Goal: Task Accomplishment & Management: Manage account settings

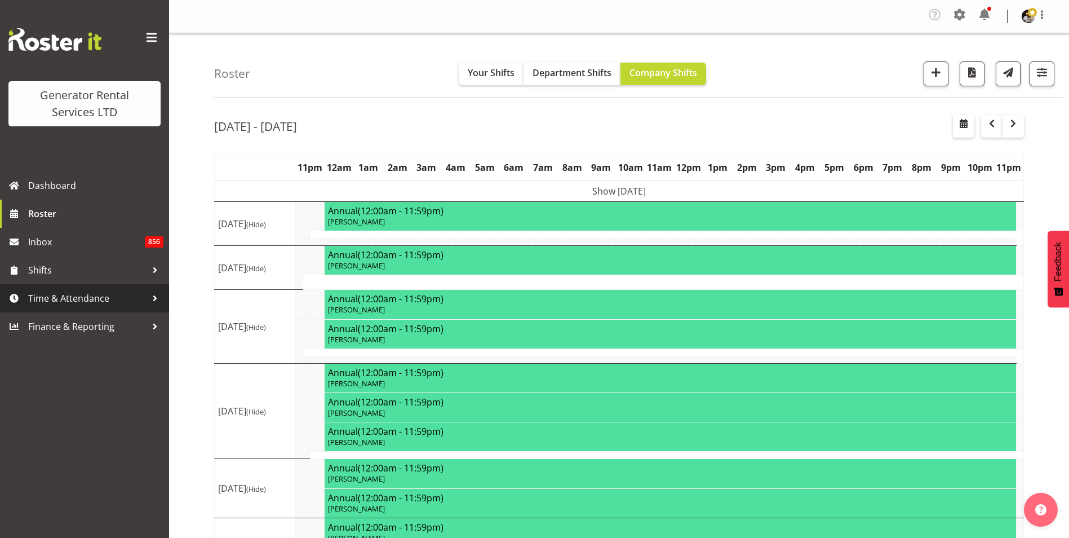
click at [105, 303] on span "Time & Attendance" at bounding box center [87, 298] width 118 height 17
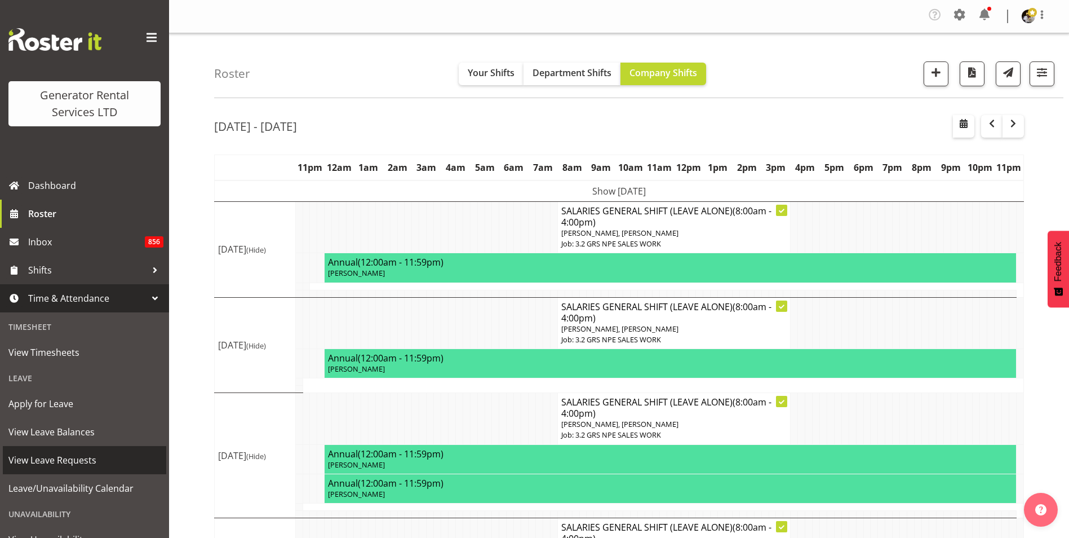
click at [76, 452] on span "View Leave Requests" at bounding box center [84, 459] width 152 height 17
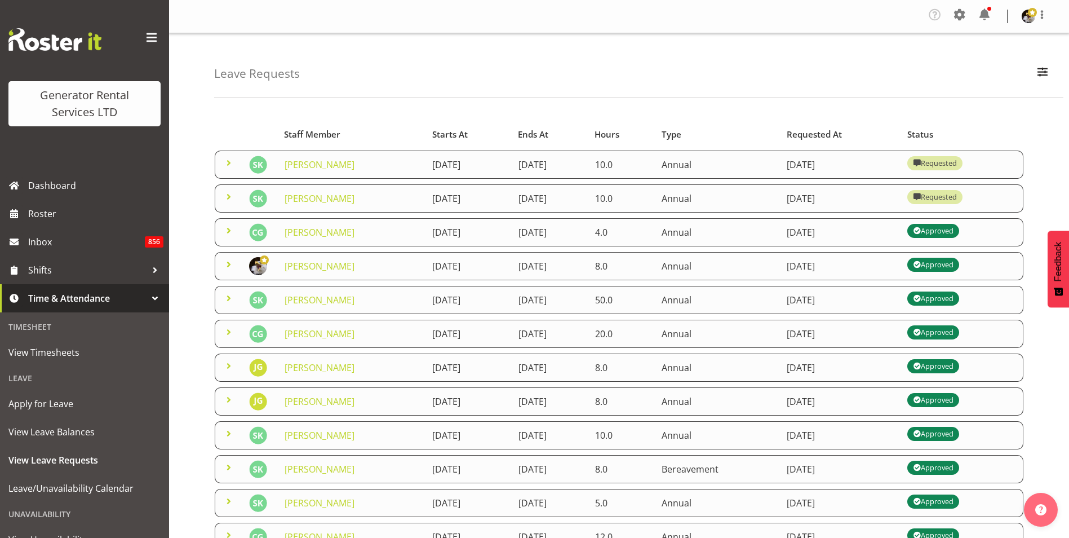
click at [379, 200] on td "[PERSON_NAME]" at bounding box center [352, 198] width 148 height 28
click at [226, 198] on span at bounding box center [229, 197] width 14 height 14
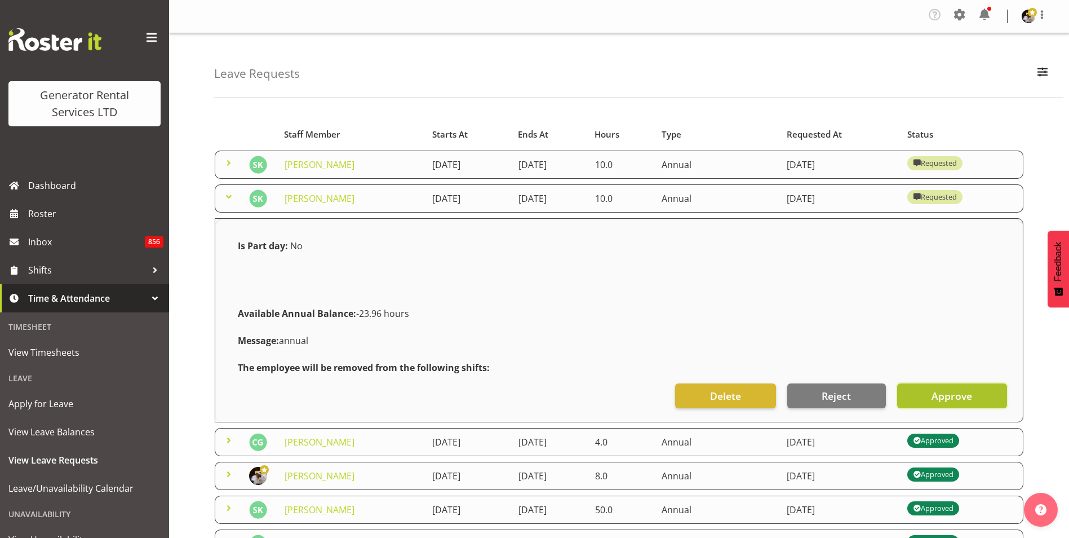
click at [970, 392] on span "Approve" at bounding box center [952, 395] width 41 height 15
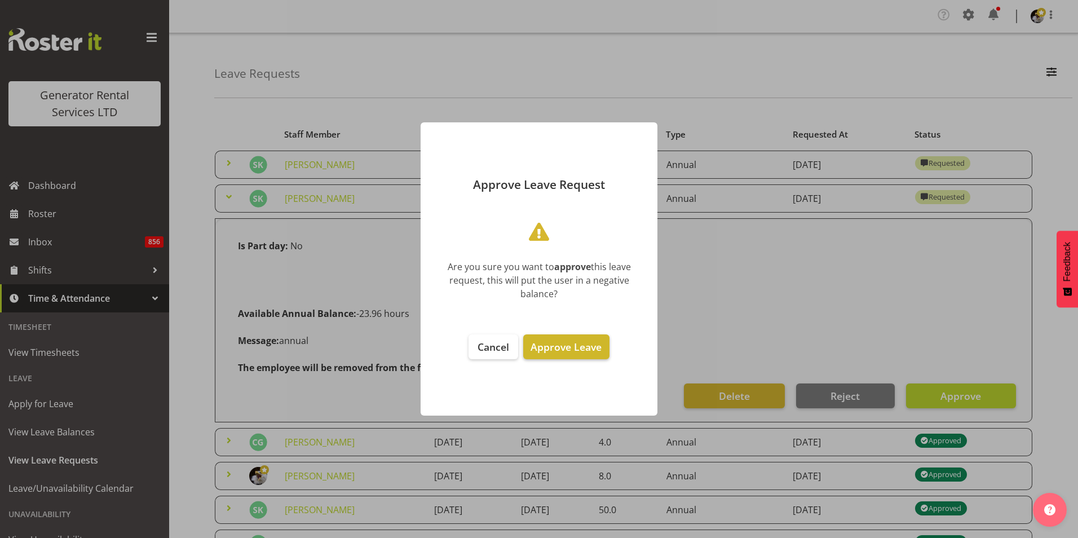
click at [580, 344] on span "Approve Leave" at bounding box center [565, 347] width 71 height 14
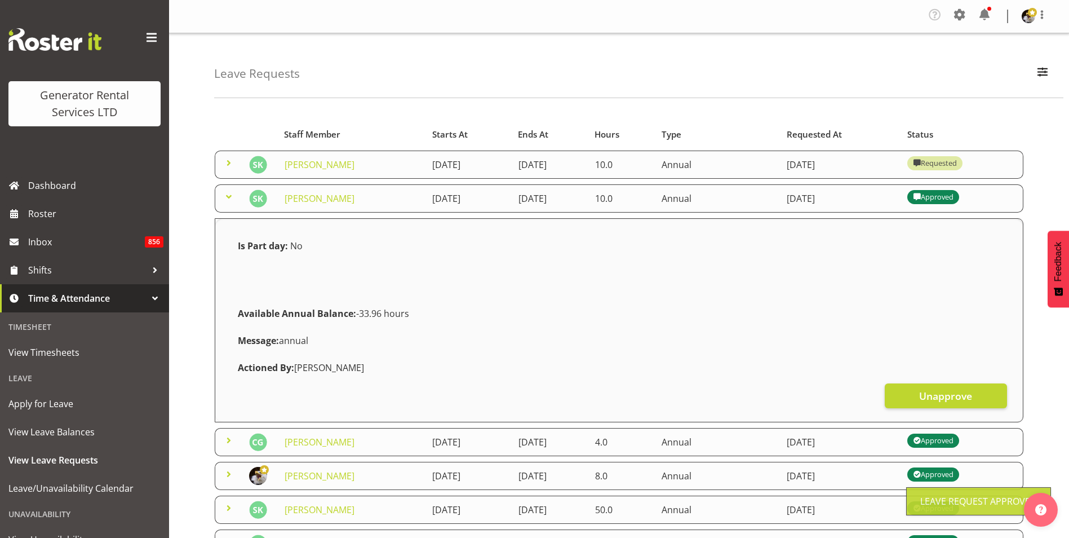
click at [224, 164] on span at bounding box center [229, 163] width 14 height 14
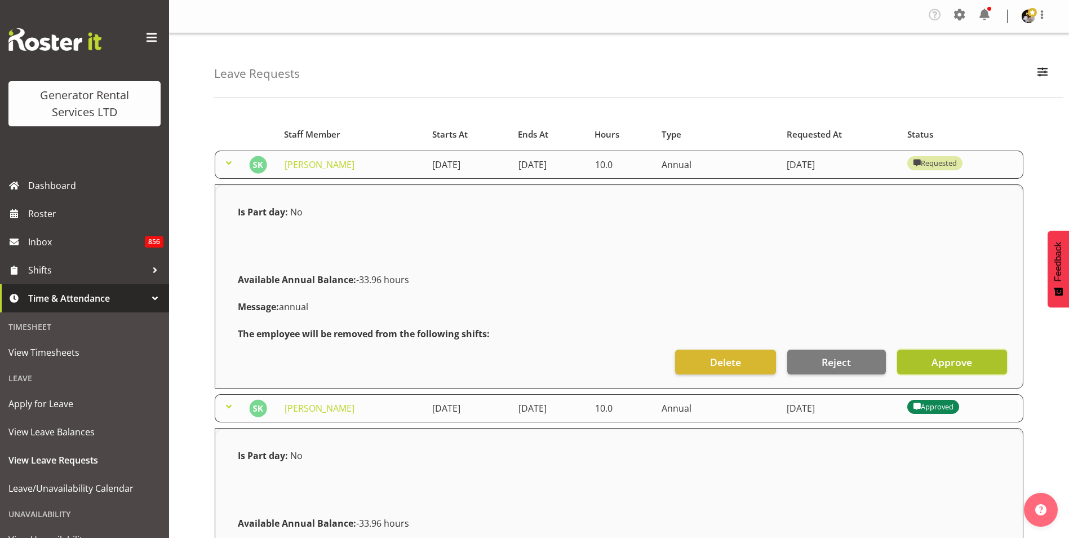
click at [976, 356] on button "Approve" at bounding box center [952, 361] width 110 height 25
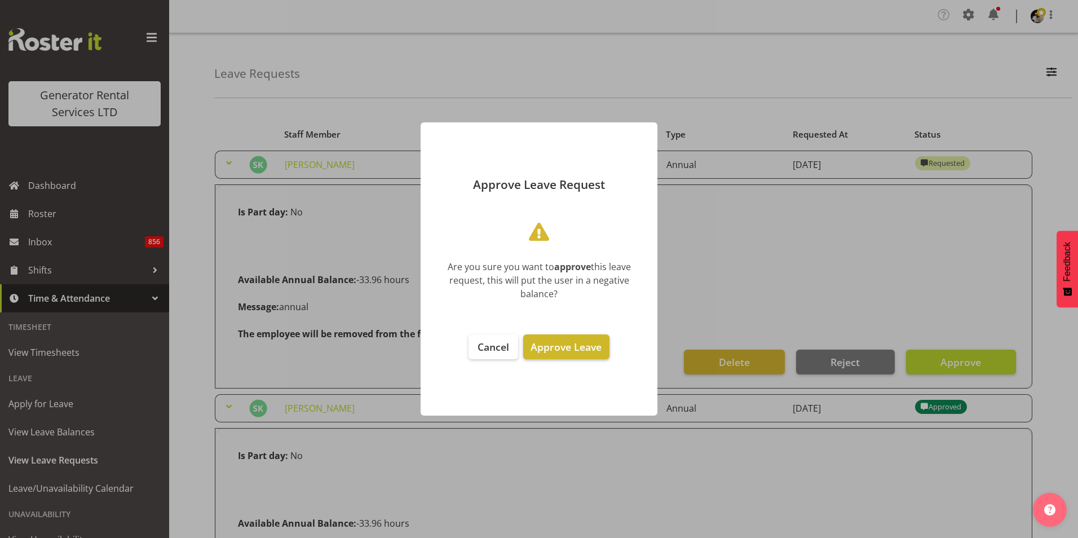
click at [604, 345] on button "Approve Leave" at bounding box center [566, 346] width 86 height 25
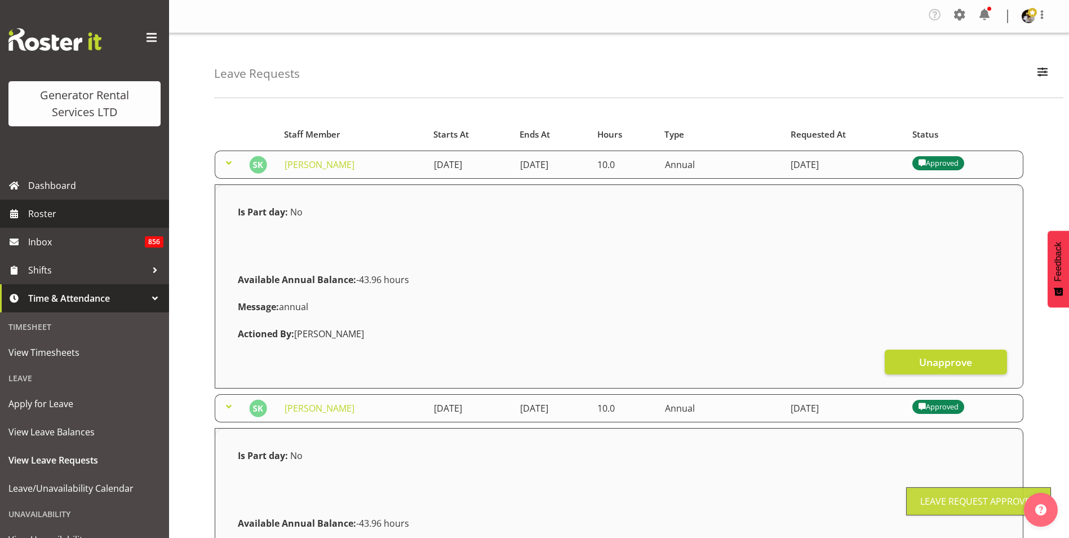
click at [49, 208] on span "Roster" at bounding box center [95, 213] width 135 height 17
